Goal: Information Seeking & Learning: Learn about a topic

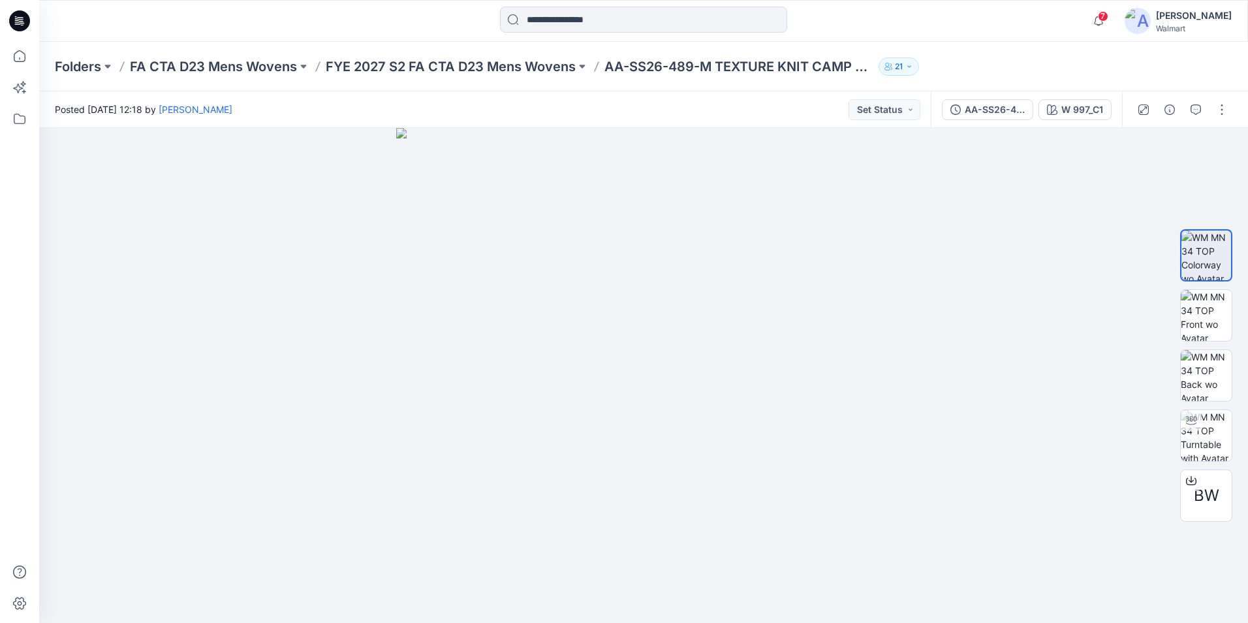
click at [468, 66] on p "FYE 2027 S2 FA CTA D23 Mens Wovens" at bounding box center [451, 66] width 250 height 18
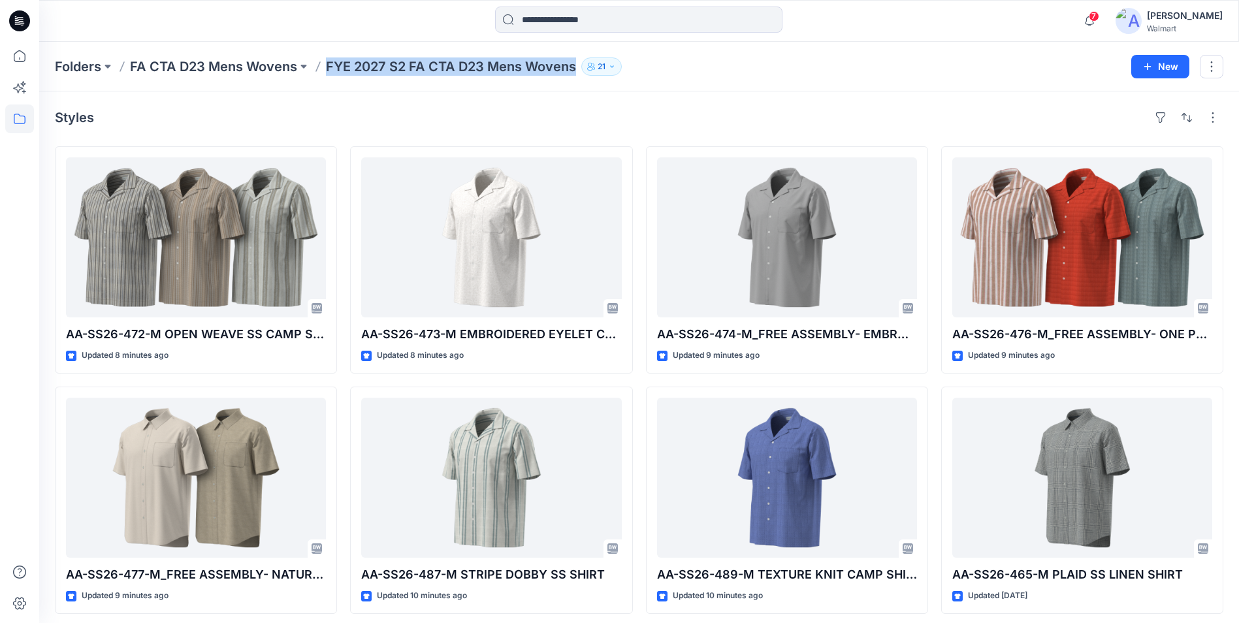
drag, startPoint x: 328, startPoint y: 73, endPoint x: 577, endPoint y: 73, distance: 248.8
click at [576, 73] on p "FYE 2027 S2 FA CTA D23 Mens Wovens" at bounding box center [451, 66] width 250 height 18
copy p "FYE 2027 S2 FA CTA D23 Mens Wovens"
click at [1099, 14] on span "7" at bounding box center [1094, 16] width 10 height 10
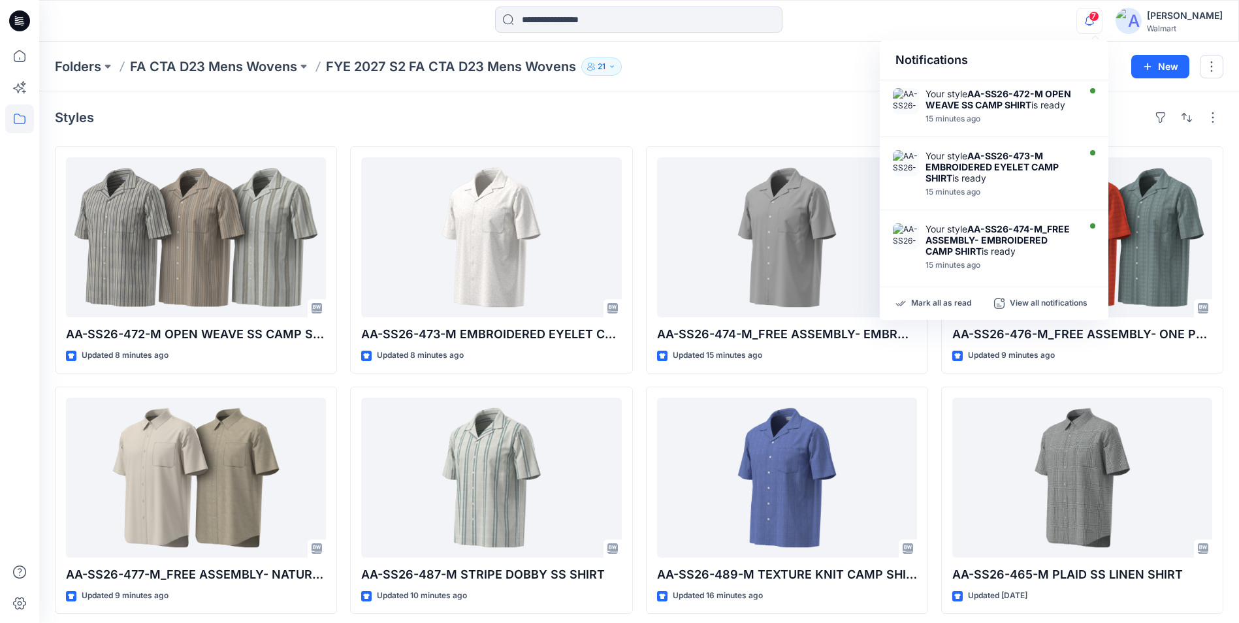
click at [984, 4] on div "7 Notifications Your style AA-SS26-472-M OPEN WEAVE SS CAMP SHIRT is ready 15 m…" at bounding box center [639, 21] width 1200 height 42
